Goal: Obtain resource: Download file/media

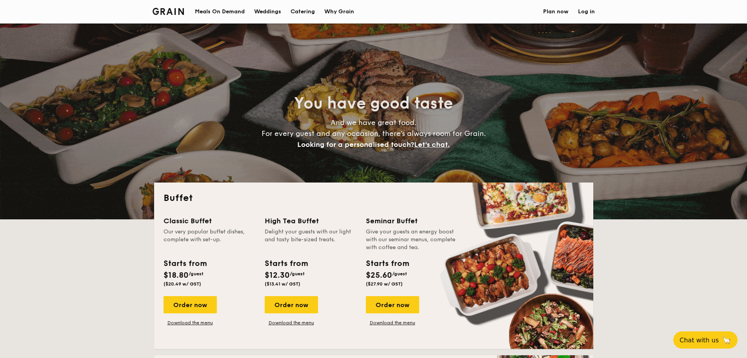
select select
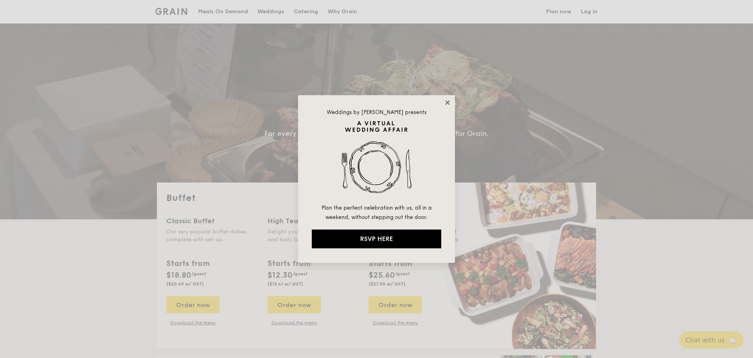
click at [447, 104] on icon at bounding box center [447, 102] width 7 height 7
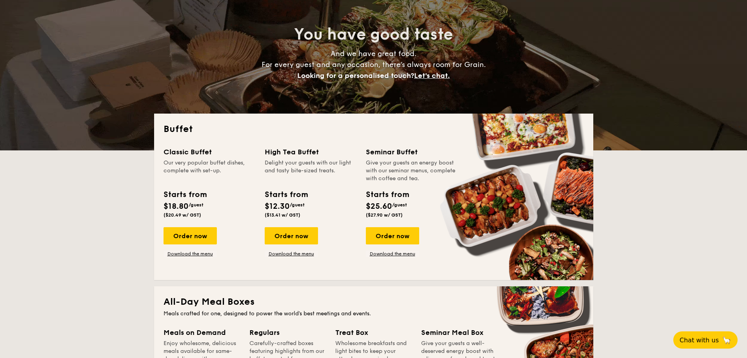
scroll to position [73, 0]
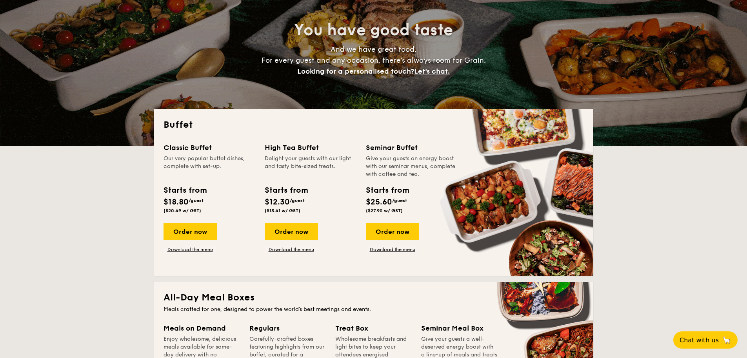
click at [183, 194] on div "Starts from" at bounding box center [185, 191] width 43 height 12
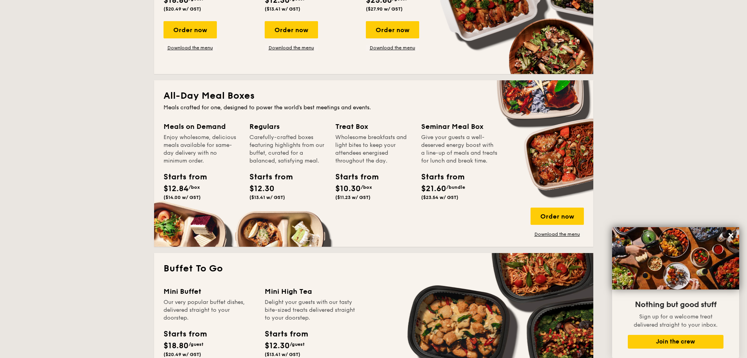
scroll to position [115, 0]
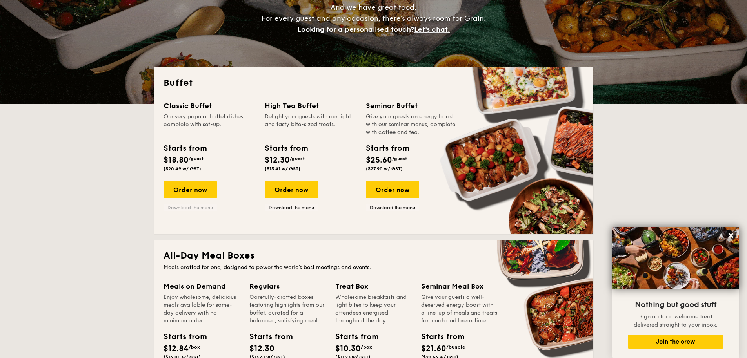
click at [185, 205] on link "Download the menu" at bounding box center [190, 208] width 53 height 6
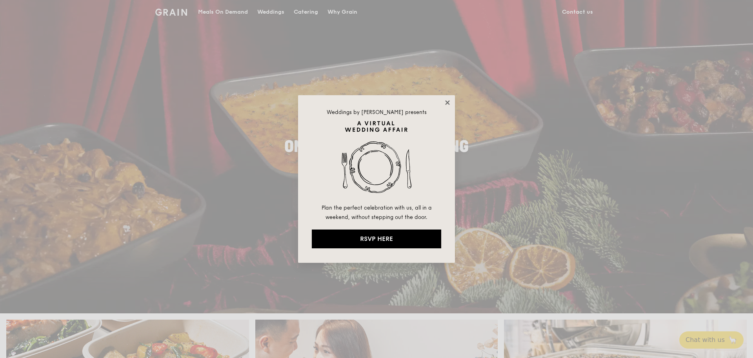
click at [447, 102] on icon at bounding box center [447, 102] width 4 height 4
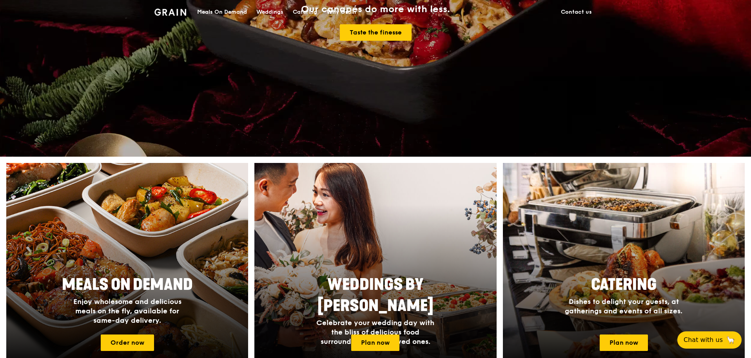
scroll to position [280, 0]
